Goal: Check status: Check status

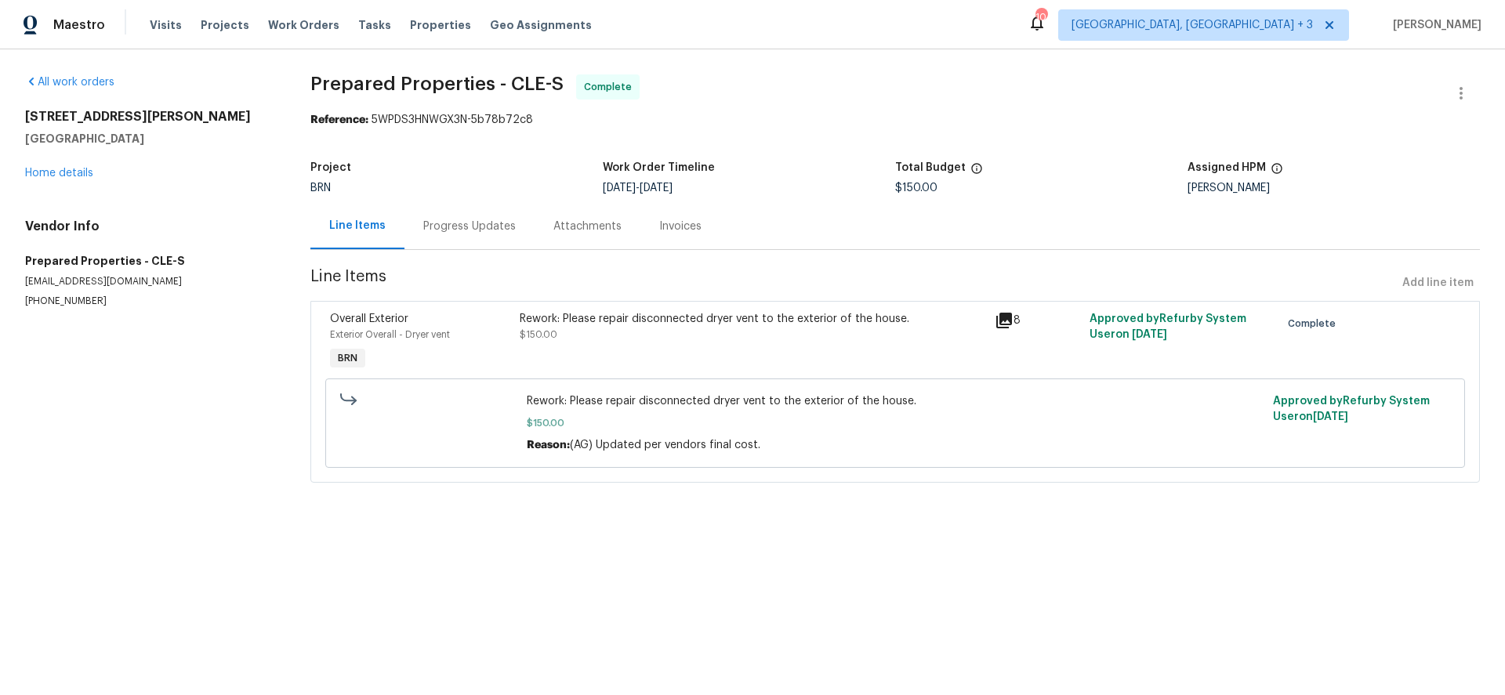
click at [491, 226] on div "Progress Updates" at bounding box center [469, 227] width 93 height 16
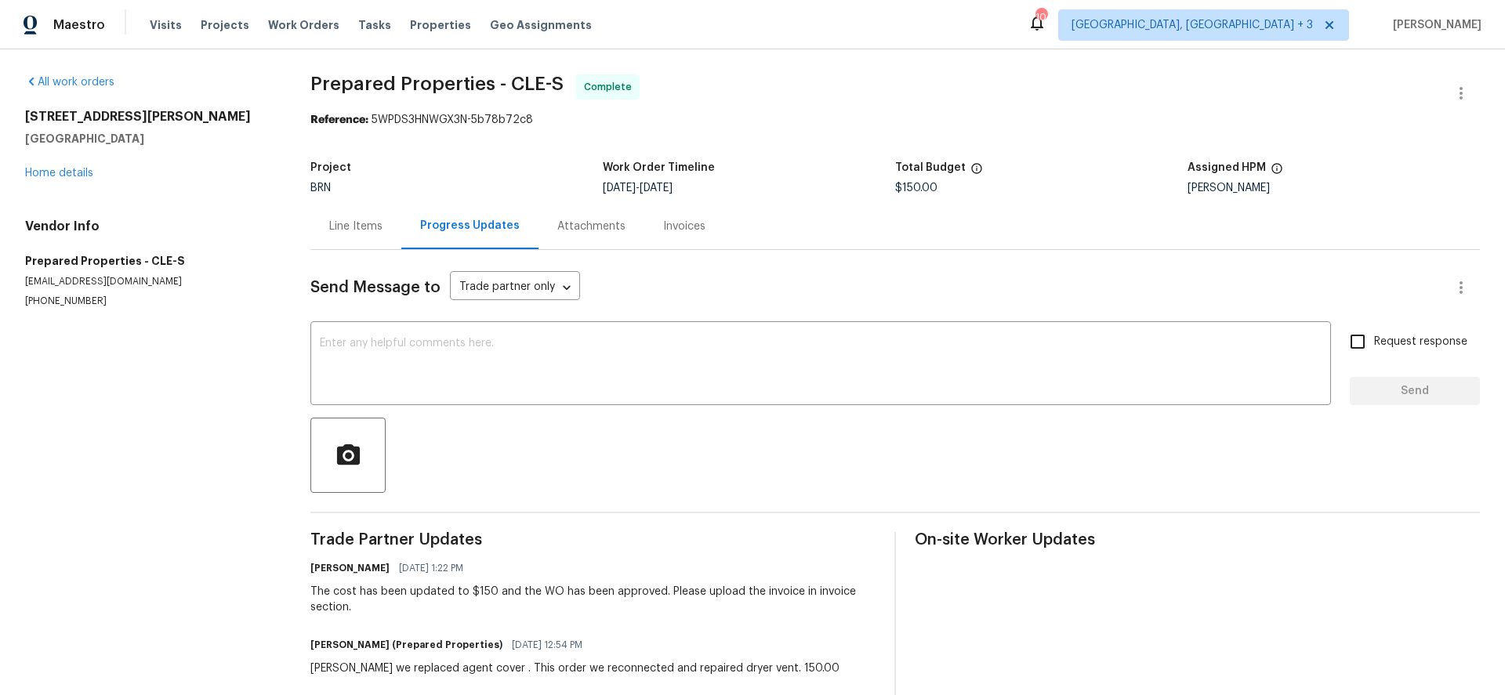
click at [582, 225] on div "Attachments" at bounding box center [591, 227] width 68 height 16
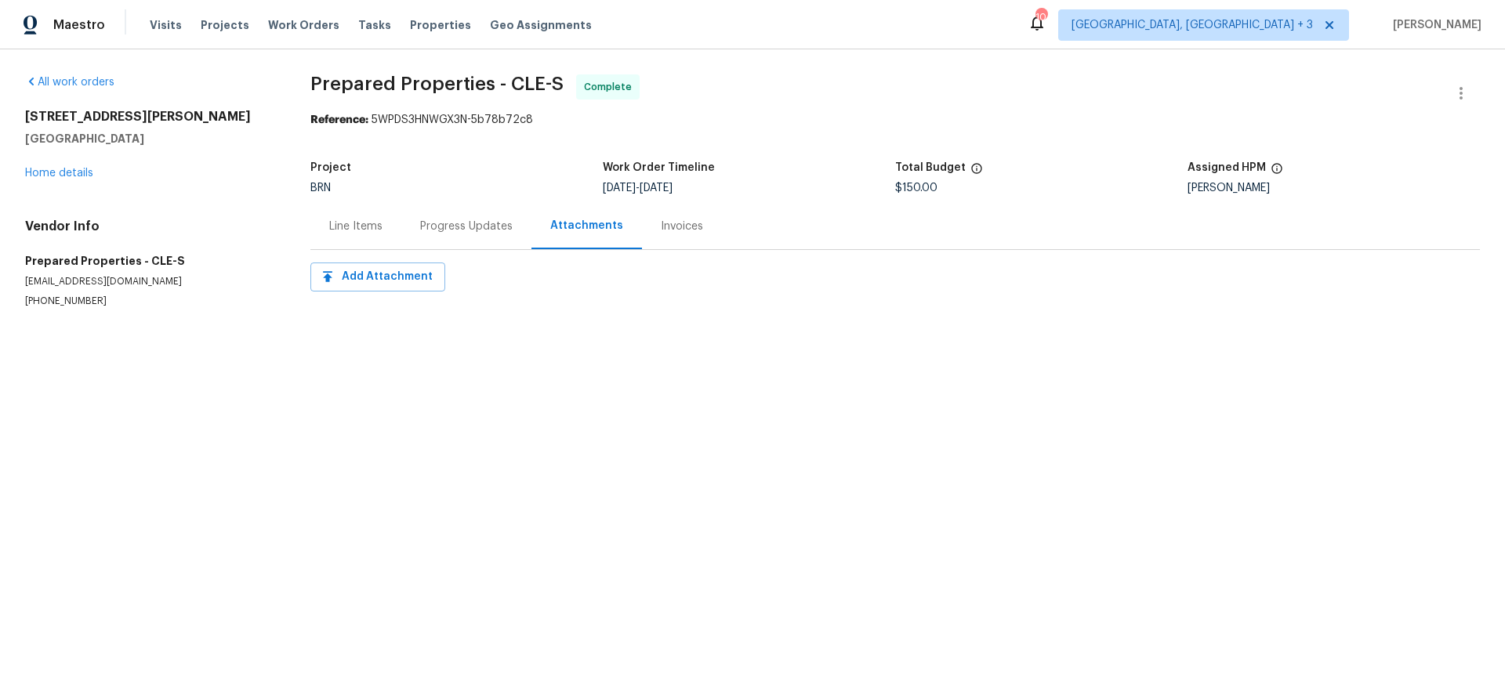
click at [682, 233] on div "Invoices" at bounding box center [682, 227] width 42 height 16
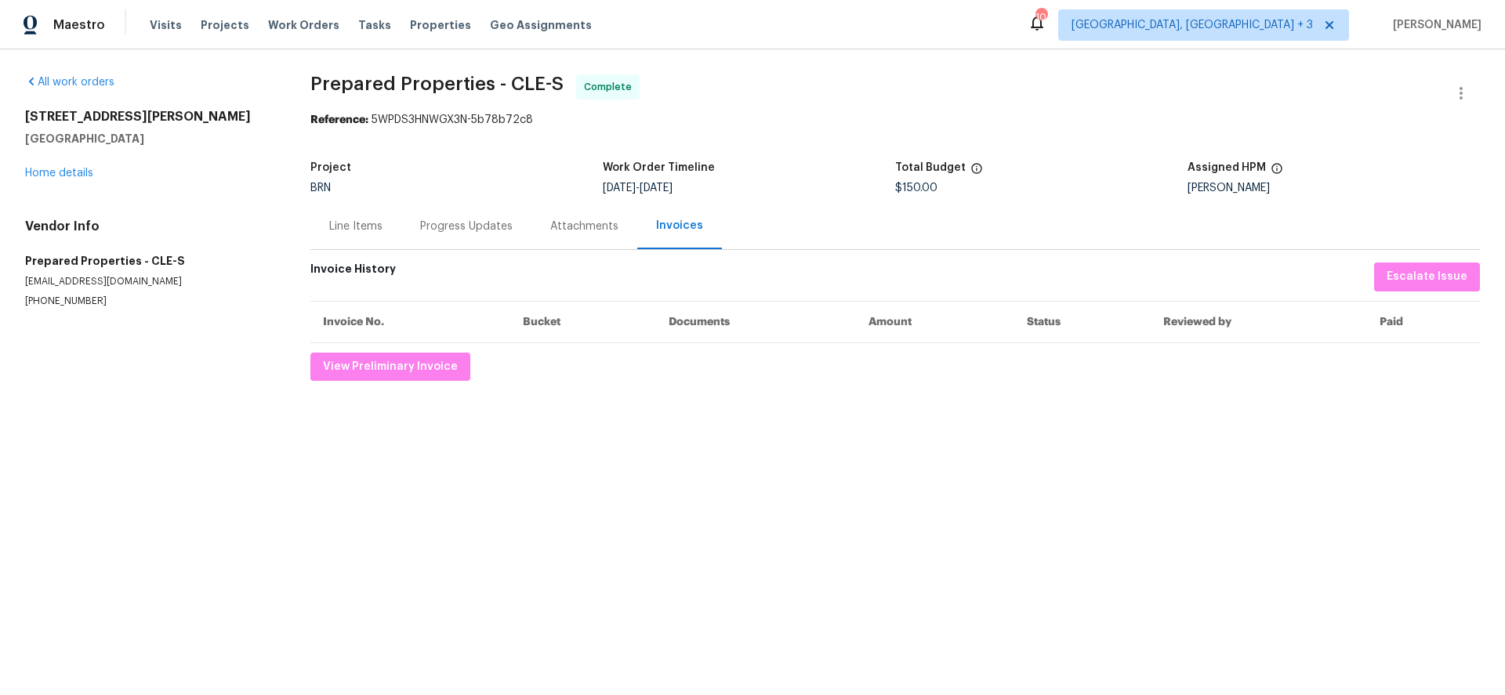
click at [482, 227] on div "Progress Updates" at bounding box center [466, 227] width 93 height 16
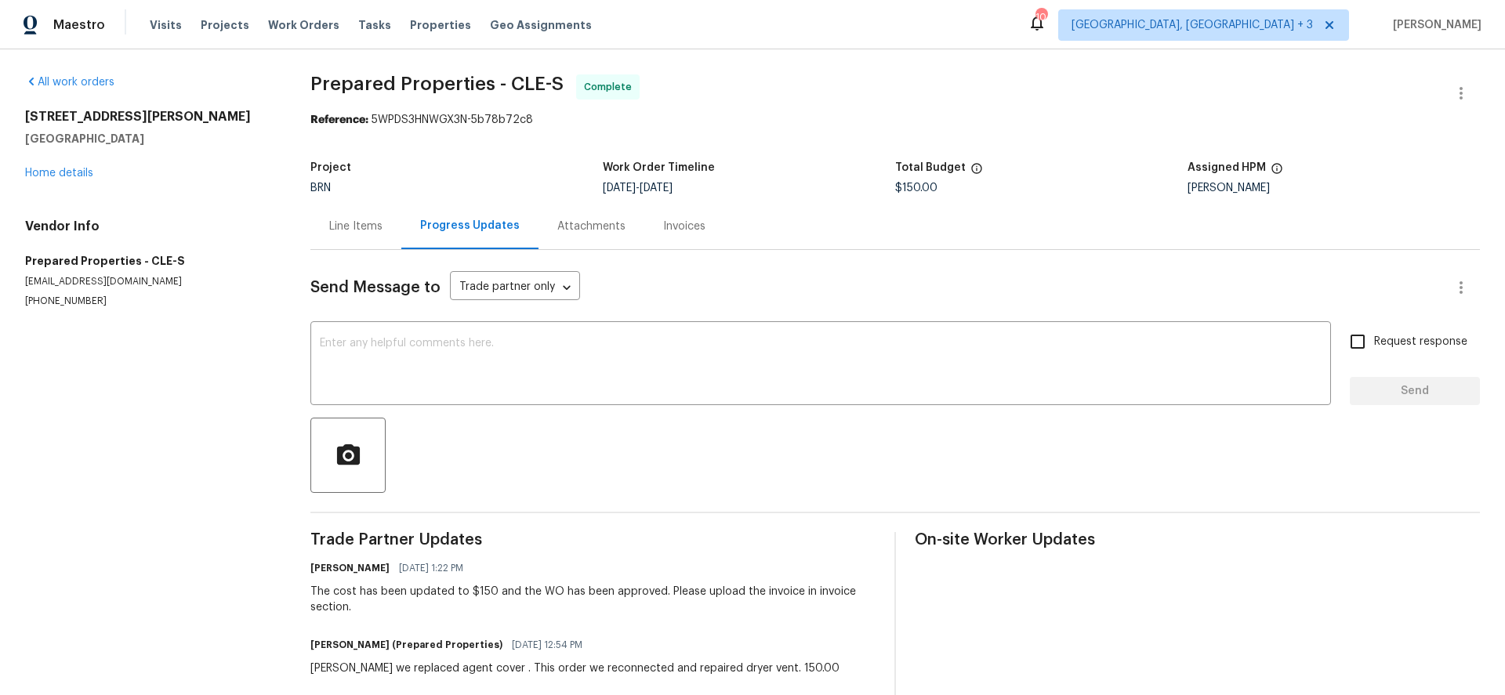
click at [372, 229] on div "Line Items" at bounding box center [355, 227] width 53 height 16
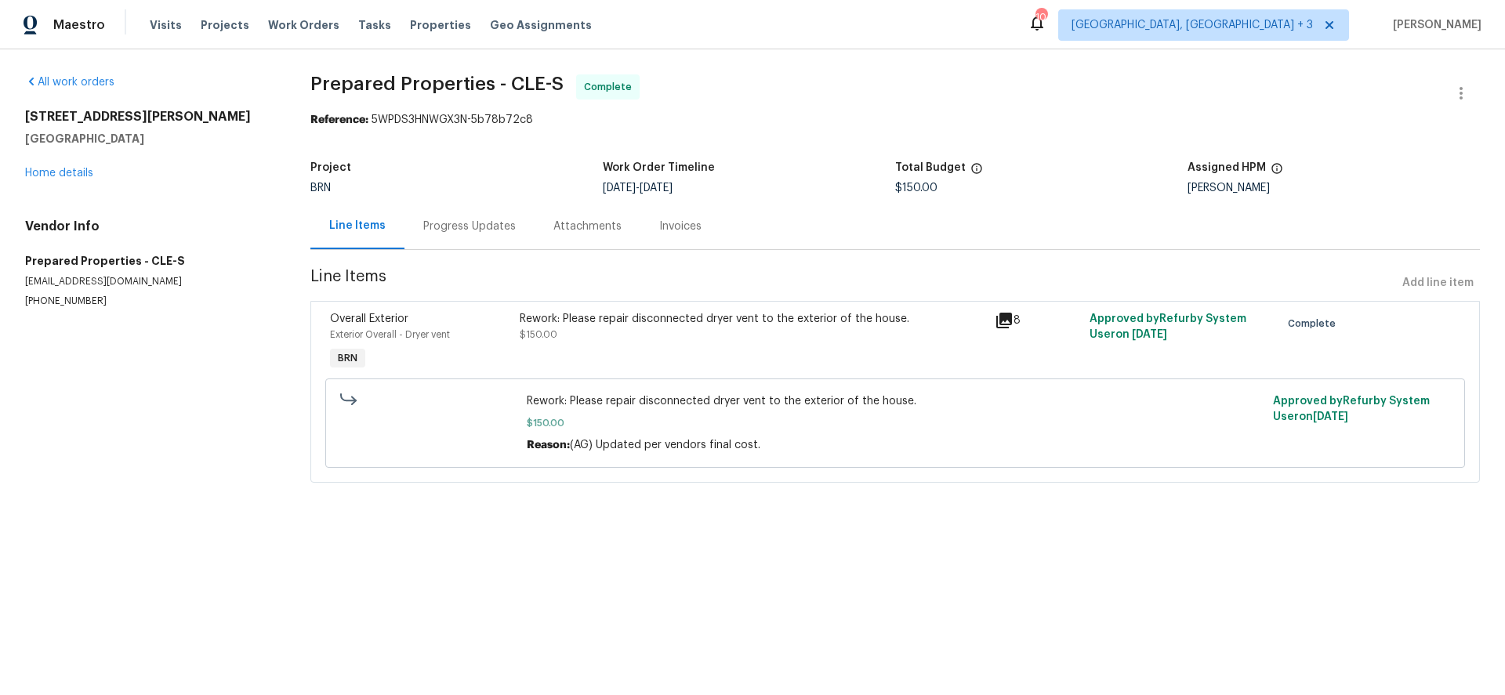
click at [486, 233] on div "Progress Updates" at bounding box center [469, 227] width 93 height 16
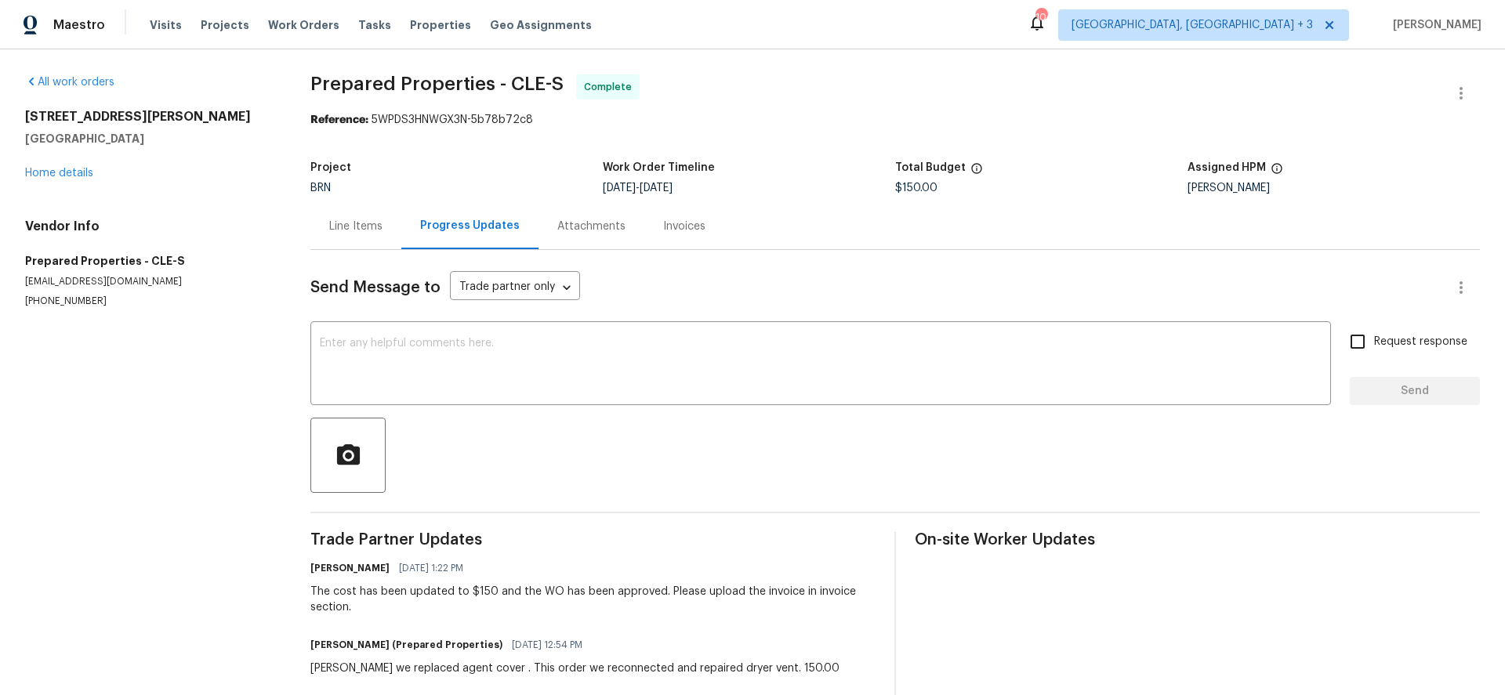
click at [594, 232] on div "Attachments" at bounding box center [591, 227] width 68 height 16
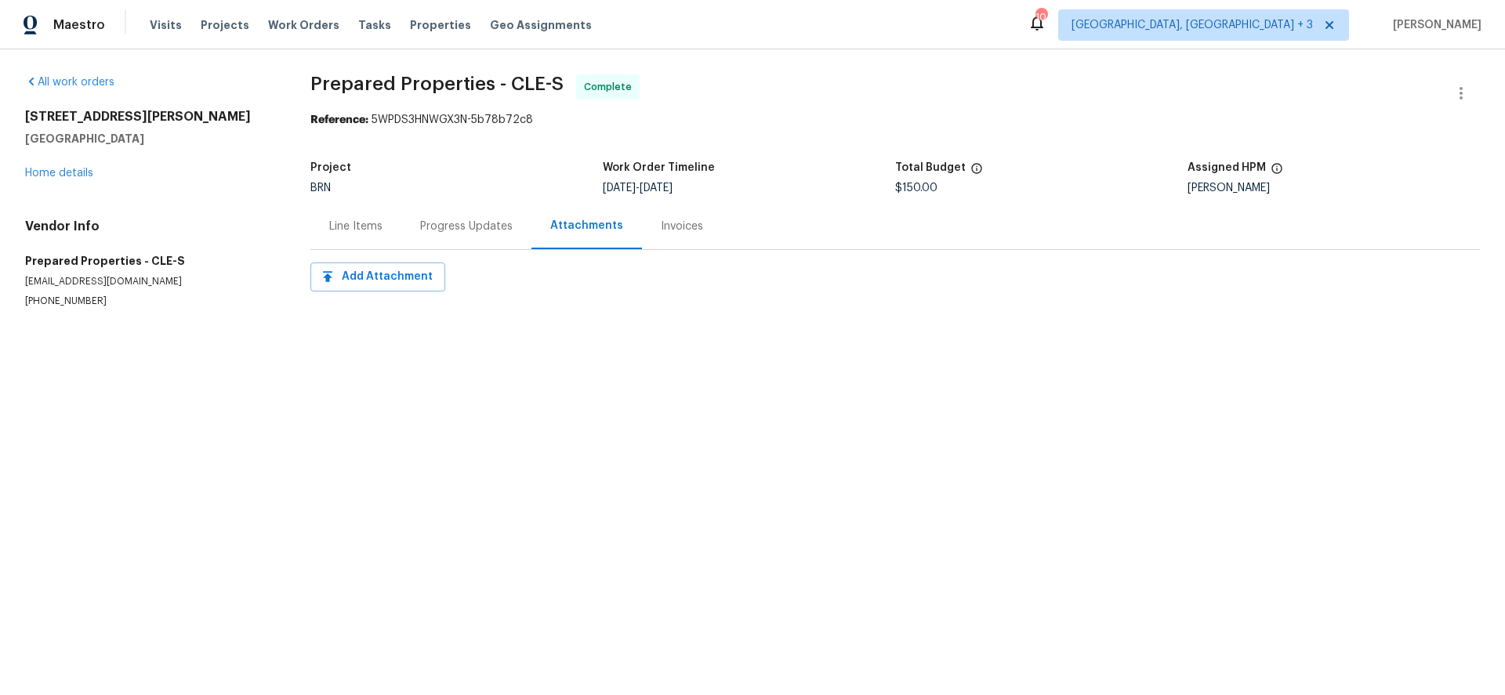
click at [474, 230] on div "Progress Updates" at bounding box center [466, 227] width 93 height 16
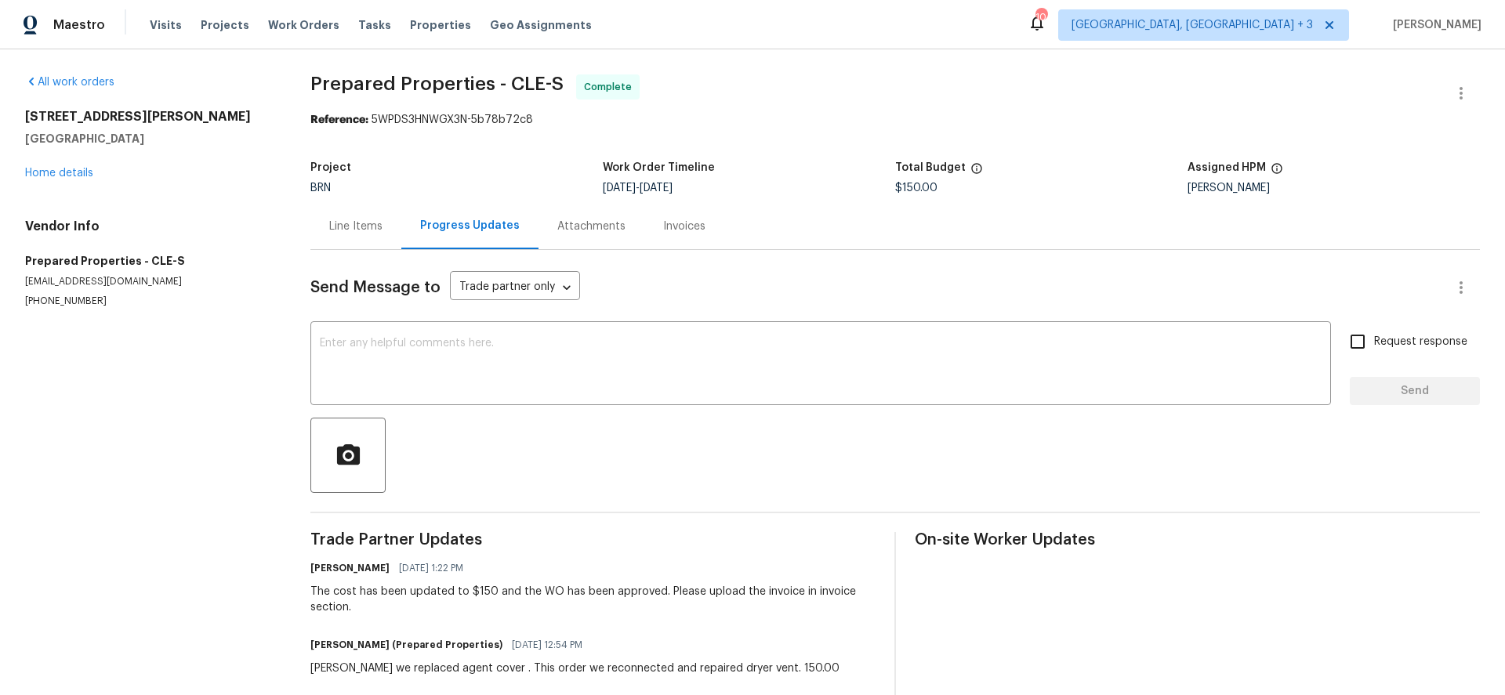
click at [367, 229] on div "Line Items" at bounding box center [355, 227] width 53 height 16
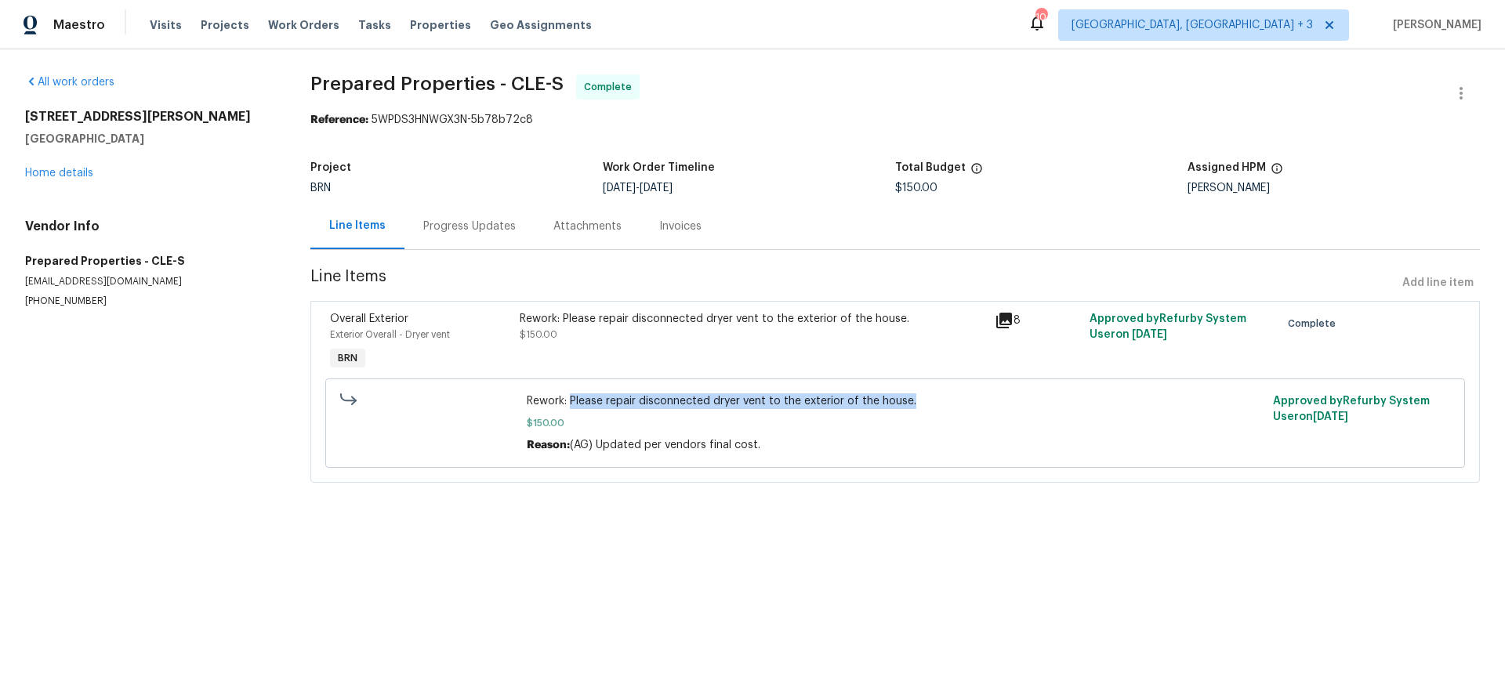
drag, startPoint x: 571, startPoint y: 401, endPoint x: 915, endPoint y: 401, distance: 344.2
click at [915, 401] on span "Rework: Please repair disconnected dryer vent to the exterior of the house." at bounding box center [895, 402] width 737 height 16
copy span "Please repair disconnected dryer vent to the exterior of the house."
click at [677, 228] on div "Invoices" at bounding box center [680, 227] width 42 height 16
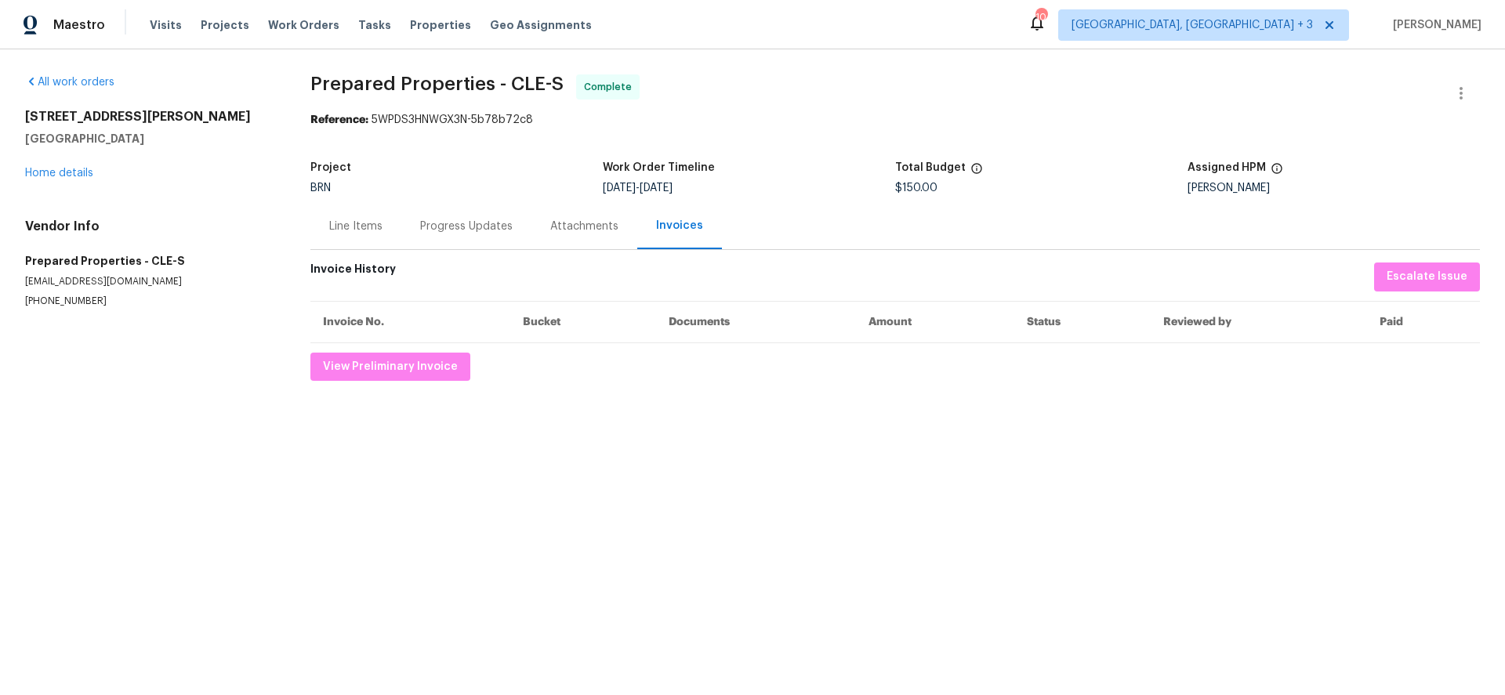
click at [394, 234] on div "Line Items" at bounding box center [355, 226] width 91 height 46
